Goal: Information Seeking & Learning: Learn about a topic

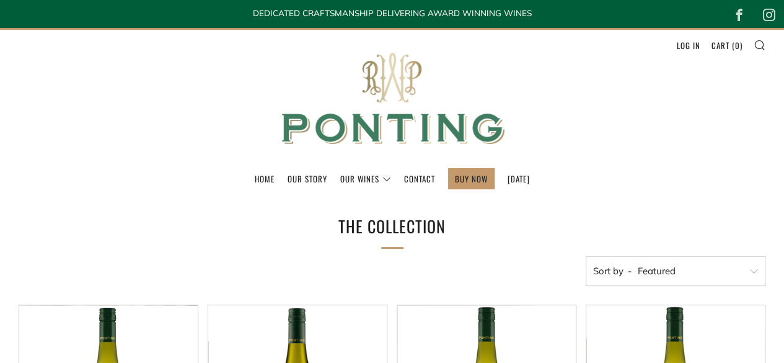
click at [407, 110] on img at bounding box center [392, 99] width 248 height 138
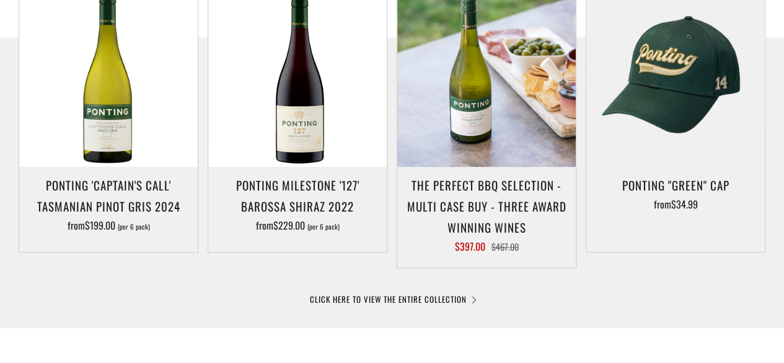
scroll to position [821, 0]
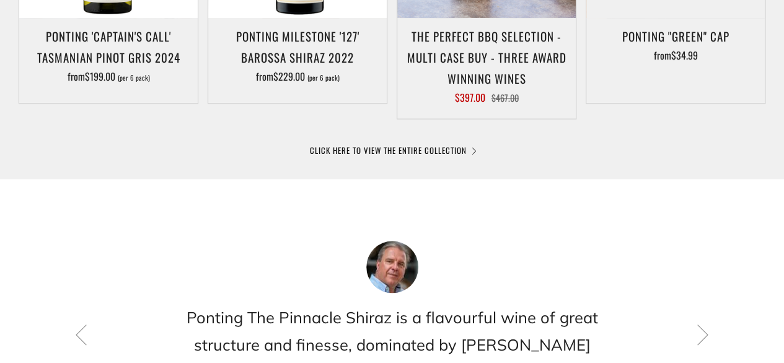
drag, startPoint x: 79, startPoint y: 192, endPoint x: 183, endPoint y: 245, distance: 116.5
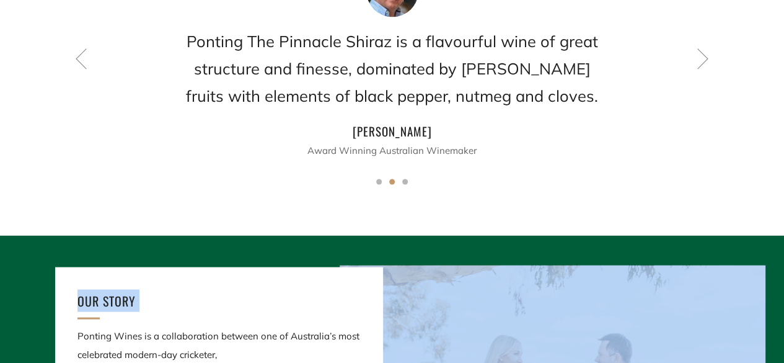
scroll to position [1178, 0]
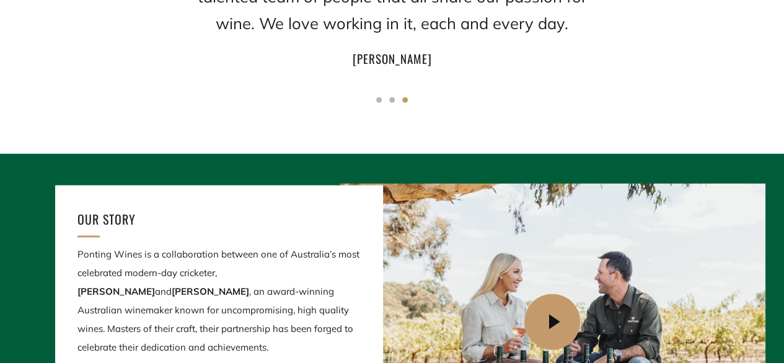
click at [104, 285] on p "Ponting Wines is a collaboration between one of Australia’s most celebrated mod…" at bounding box center [219, 301] width 283 height 112
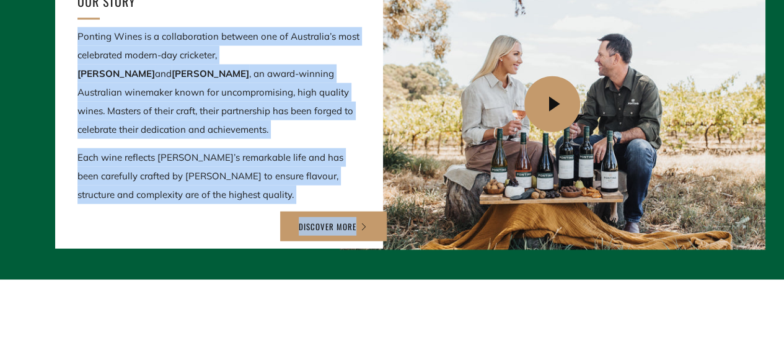
scroll to position [1435, 0]
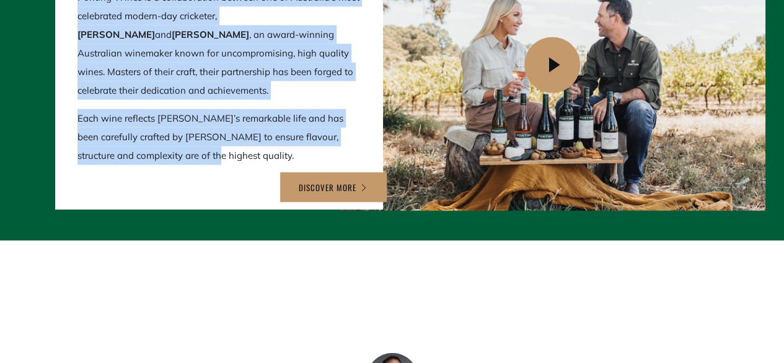
drag, startPoint x: 79, startPoint y: 254, endPoint x: 177, endPoint y: 155, distance: 139.4
click at [177, 155] on div "Ponting Wines is a collaboration between one of Australia’s most celebrated mod…" at bounding box center [219, 76] width 283 height 177
copy div "Ponting Wines is a collaboration between one of Australia’s most celebrated mod…"
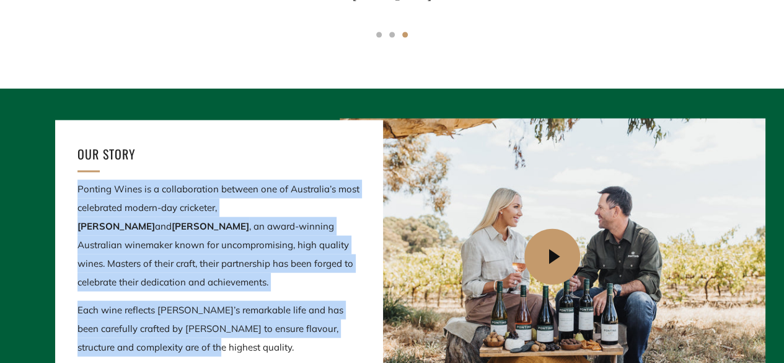
scroll to position [1125, 0]
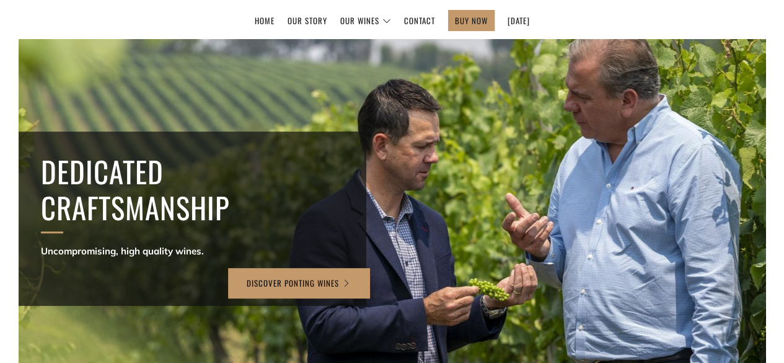
scroll to position [0, 0]
